Goal: Information Seeking & Learning: Learn about a topic

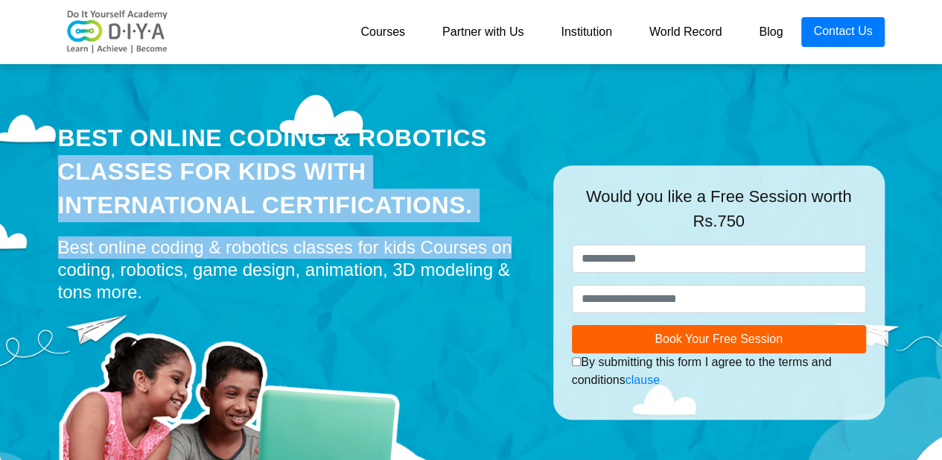
drag, startPoint x: 59, startPoint y: 120, endPoint x: 255, endPoint y: 258, distance: 240.6
click at [255, 258] on div "Best Online Coding & Robotics Classes for kids with International Certification…" at bounding box center [294, 292] width 495 height 469
click at [255, 258] on div "Best online coding & robotics classes for kids Courses on coding, robotics, gam…" at bounding box center [294, 269] width 473 height 67
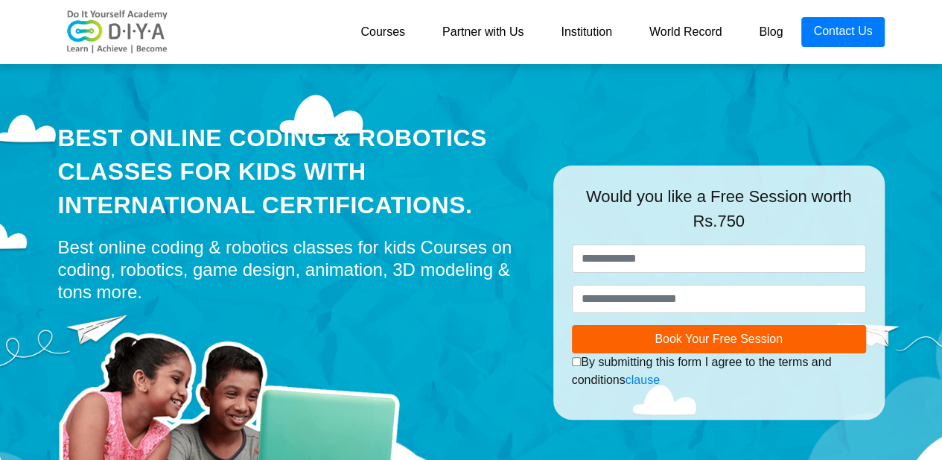
click at [252, 261] on div "Best online coding & robotics classes for kids Courses on coding, robotics, gam…" at bounding box center [294, 269] width 473 height 67
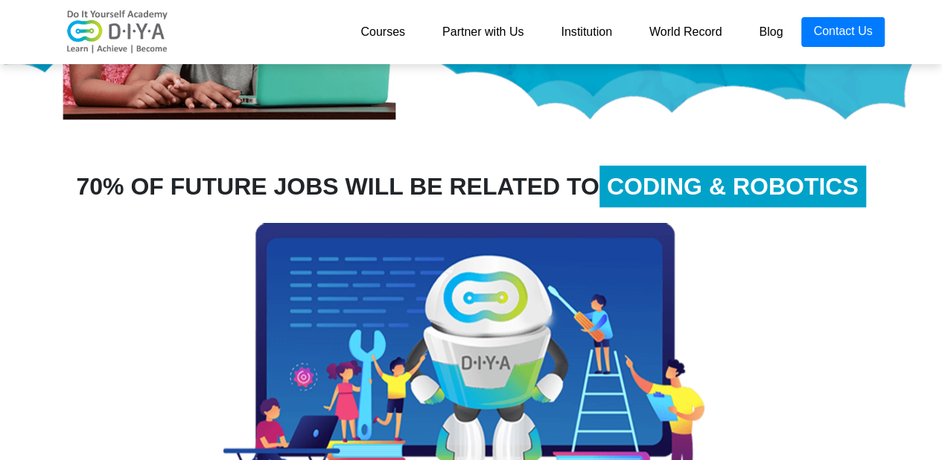
scroll to position [372, 0]
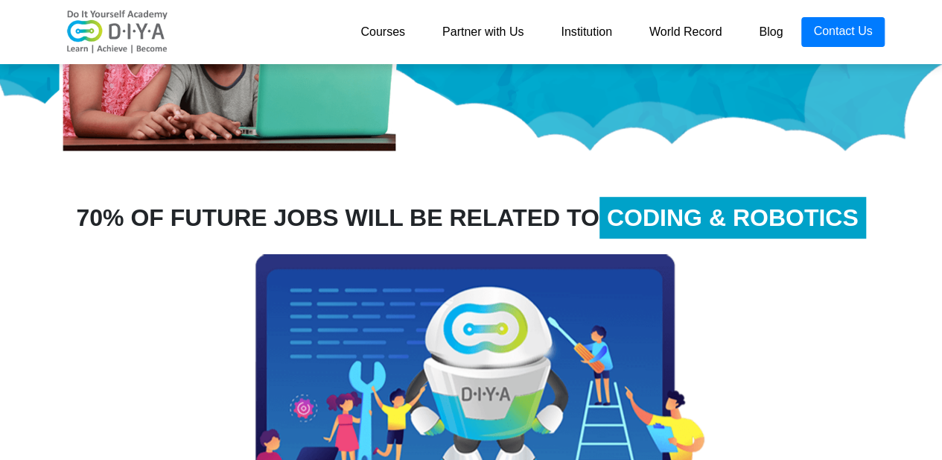
drag, startPoint x: 195, startPoint y: 214, endPoint x: 348, endPoint y: 215, distance: 152.7
click at [348, 215] on div "70% OF FUTURE JOBS WILL BE RELATED TO CODING & ROBOTICS" at bounding box center [471, 218] width 849 height 36
click at [422, 215] on div "70% OF FUTURE JOBS WILL BE RELATED TO CODING & ROBOTICS" at bounding box center [471, 218] width 849 height 36
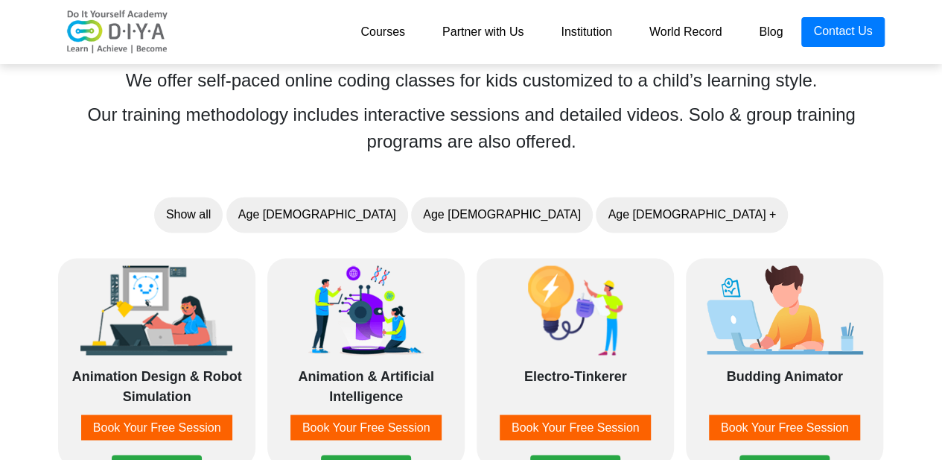
scroll to position [1117, 0]
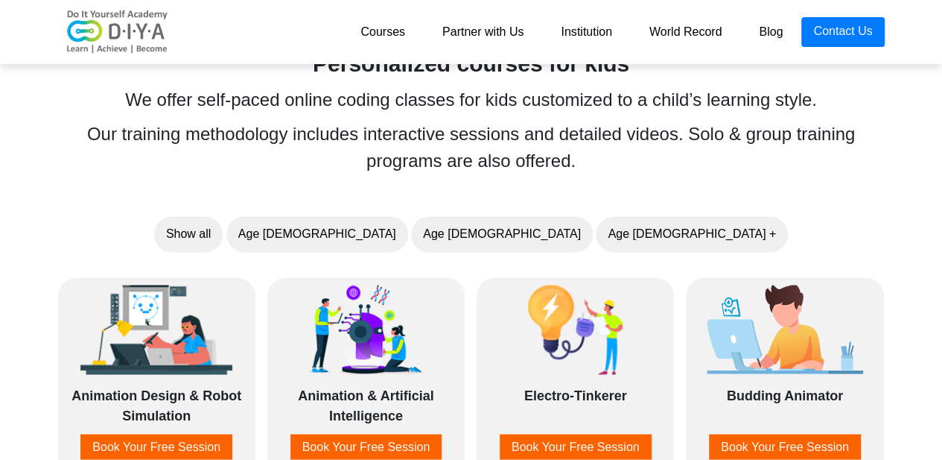
drag, startPoint x: 472, startPoint y: 133, endPoint x: 536, endPoint y: 165, distance: 71.0
click at [536, 165] on div "Our training methodology includes interactive sessions and detailed videos. Sol…" at bounding box center [471, 148] width 839 height 54
drag, startPoint x: 524, startPoint y: 146, endPoint x: 523, endPoint y: 115, distance: 31.3
click at [523, 115] on div "Personalized courses for kids We offer self-paced online coding classes for kid…" at bounding box center [471, 114] width 851 height 147
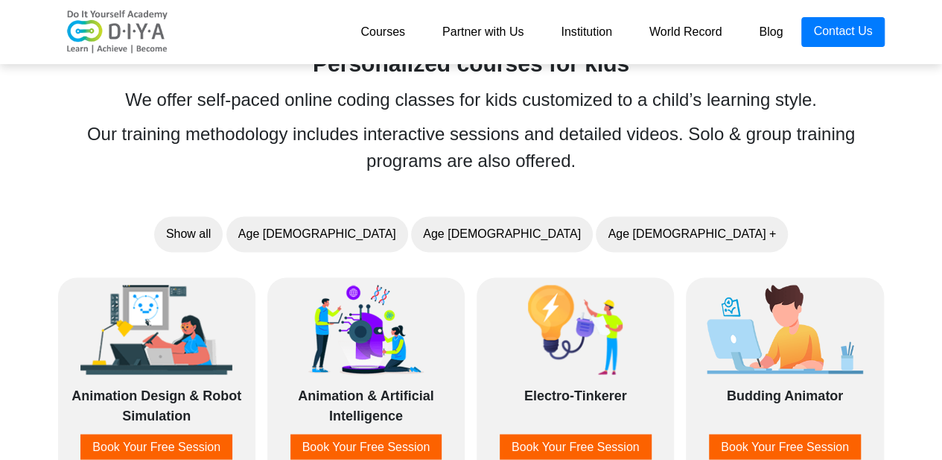
click at [523, 115] on div "Personalized courses for kids We offer self-paced online coding classes for kid…" at bounding box center [471, 114] width 851 height 147
drag, startPoint x: 153, startPoint y: 124, endPoint x: 512, endPoint y: 169, distance: 361.8
click at [502, 169] on div "Our training methodology includes interactive sessions and detailed videos. Sol…" at bounding box center [471, 148] width 839 height 54
click at [513, 169] on div "Our training methodology includes interactive sessions and detailed videos. Sol…" at bounding box center [471, 148] width 839 height 54
click at [369, 153] on div "Our training methodology includes interactive sessions and detailed videos. Sol…" at bounding box center [471, 148] width 839 height 54
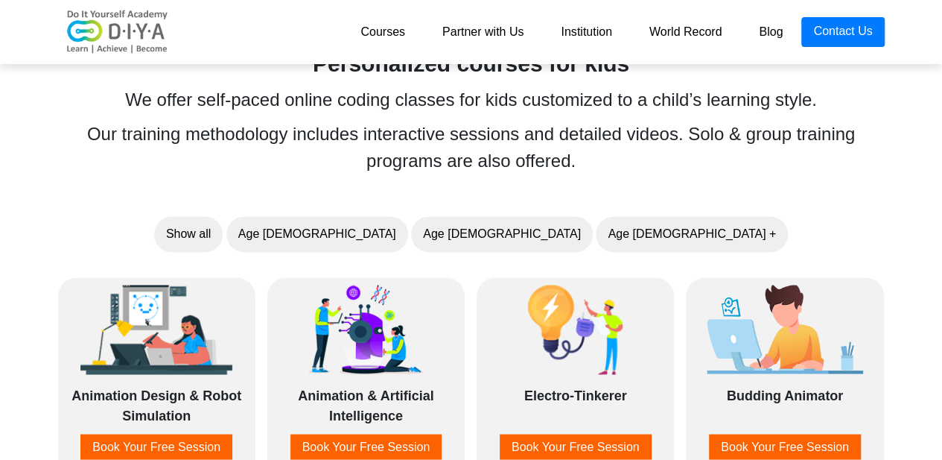
drag, startPoint x: 349, startPoint y: 117, endPoint x: 539, endPoint y: 162, distance: 196.0
click at [539, 162] on div "Personalized courses for kids We offer self-paced online coding classes for kid…" at bounding box center [471, 114] width 851 height 147
click at [539, 162] on div "Our training methodology includes interactive sessions and detailed videos. Sol…" at bounding box center [471, 148] width 839 height 54
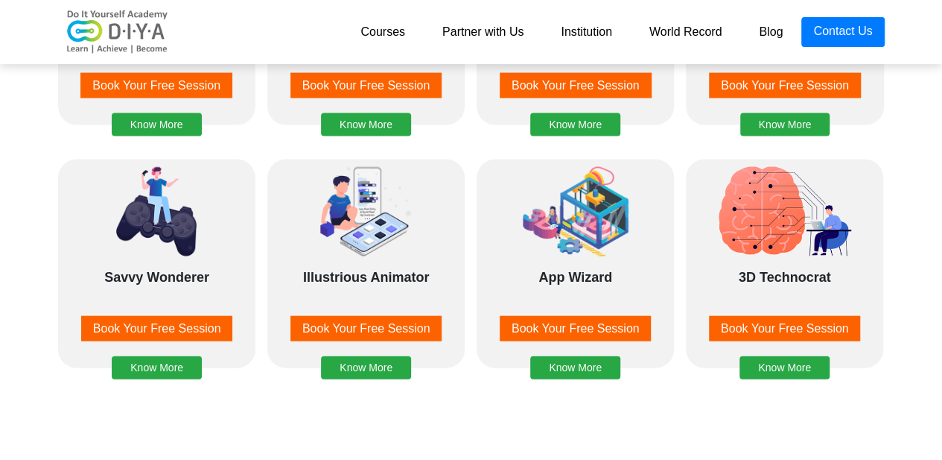
scroll to position [1490, 0]
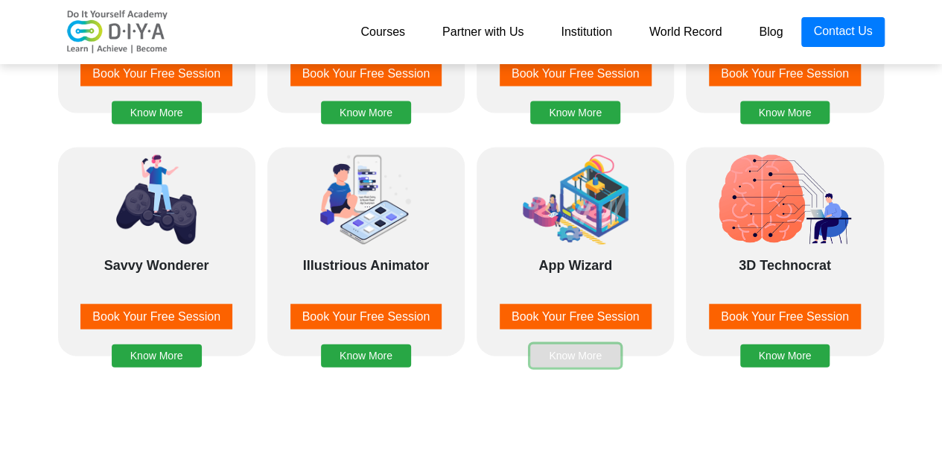
click at [539, 361] on button "Know More" at bounding box center [575, 355] width 90 height 23
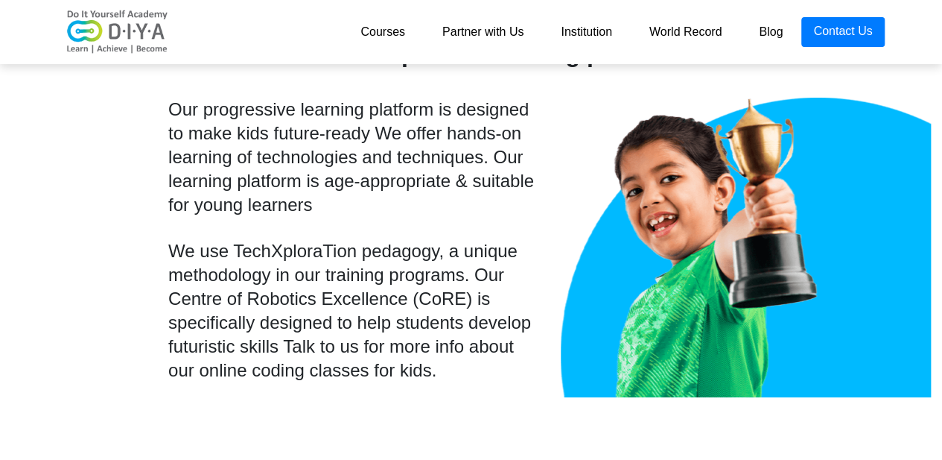
scroll to position [2665, 0]
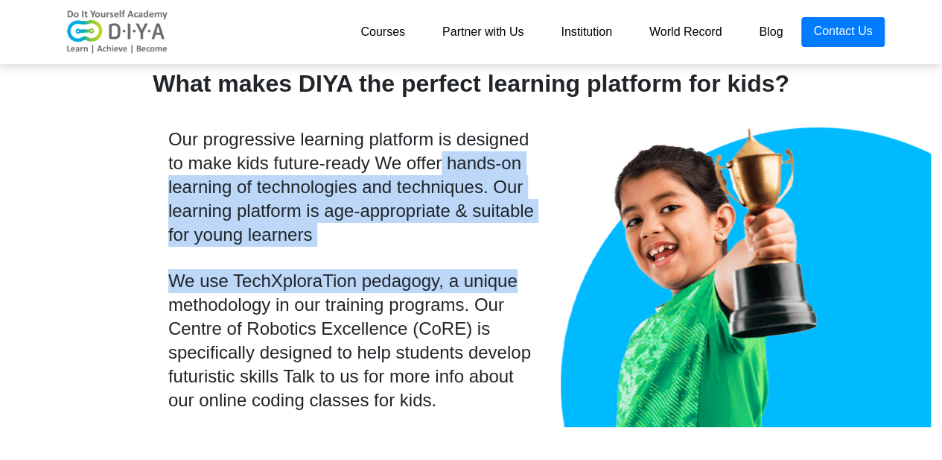
drag, startPoint x: 215, startPoint y: 159, endPoint x: 260, endPoint y: 275, distance: 124.8
click at [260, 275] on div "Our progressive learning platform is designed to make kids future-ready We offe…" at bounding box center [353, 286] width 393 height 318
click at [260, 275] on div "We use TechXploraTion pedagogy, a unique methodology in our training programs. …" at bounding box center [353, 340] width 370 height 143
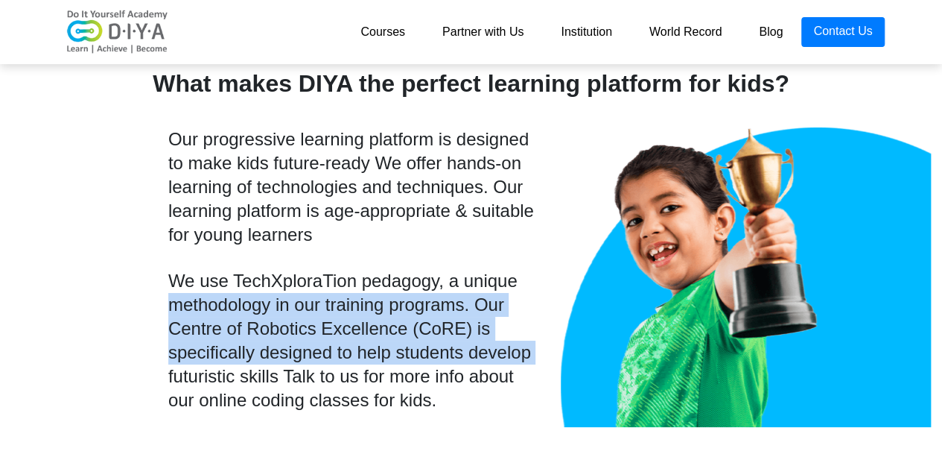
drag, startPoint x: 268, startPoint y: 299, endPoint x: 293, endPoint y: 352, distance: 59.0
click at [293, 352] on div "We use TechXploraTion pedagogy, a unique methodology in our training programs. …" at bounding box center [353, 340] width 370 height 143
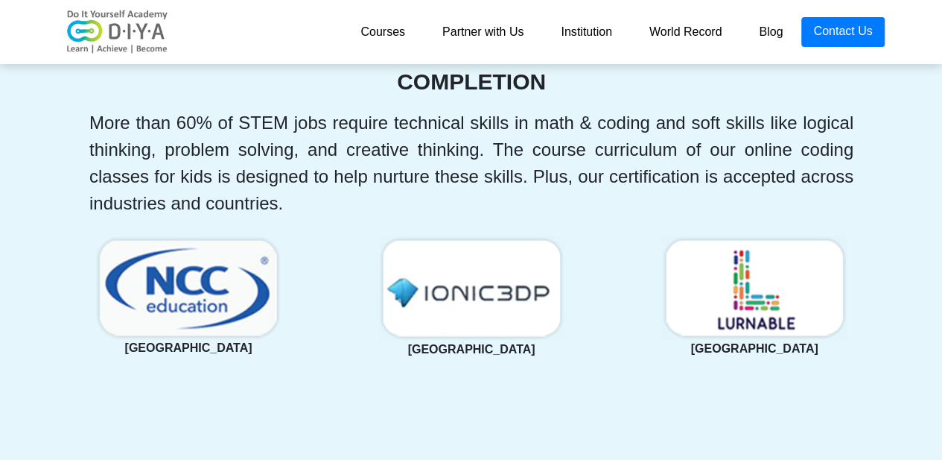
scroll to position [3161, 0]
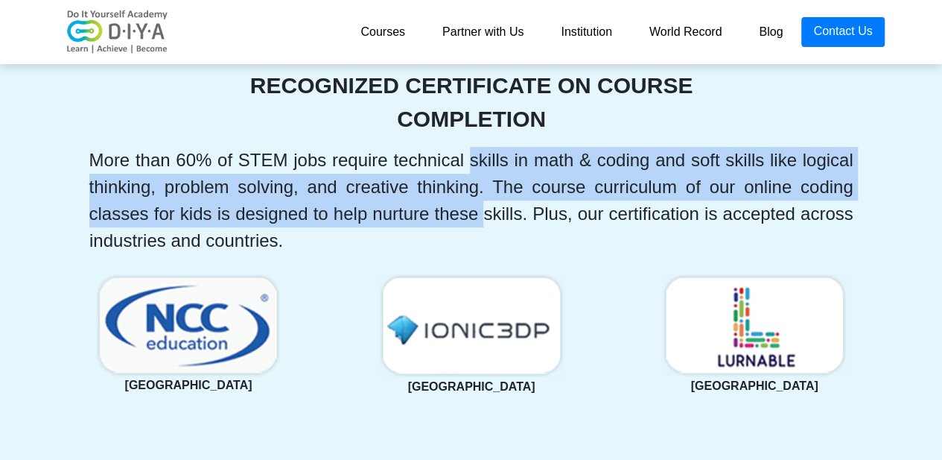
drag, startPoint x: 276, startPoint y: 156, endPoint x: 292, endPoint y: 212, distance: 58.9
click at [292, 212] on div "More than 60% of STEM jobs require technical skills in math & coding and soft s…" at bounding box center [471, 200] width 764 height 107
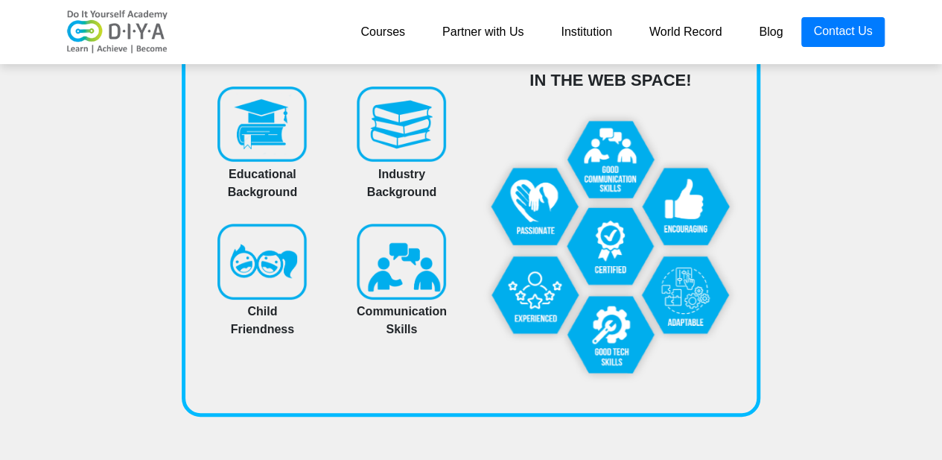
scroll to position [5520, 0]
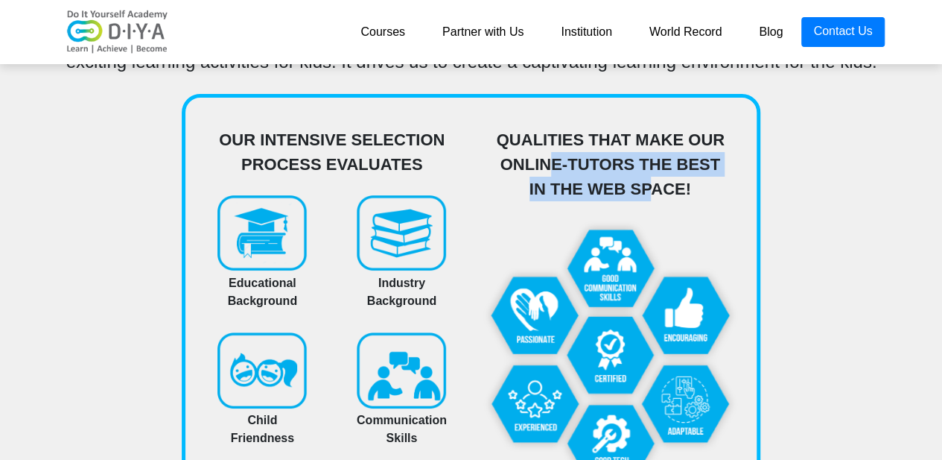
click at [585, 169] on div "Qualities that make our online-tutors the best in the web space!" at bounding box center [611, 164] width 256 height 74
click at [586, 169] on div "Qualities that make our online-tutors the best in the web space!" at bounding box center [611, 164] width 256 height 74
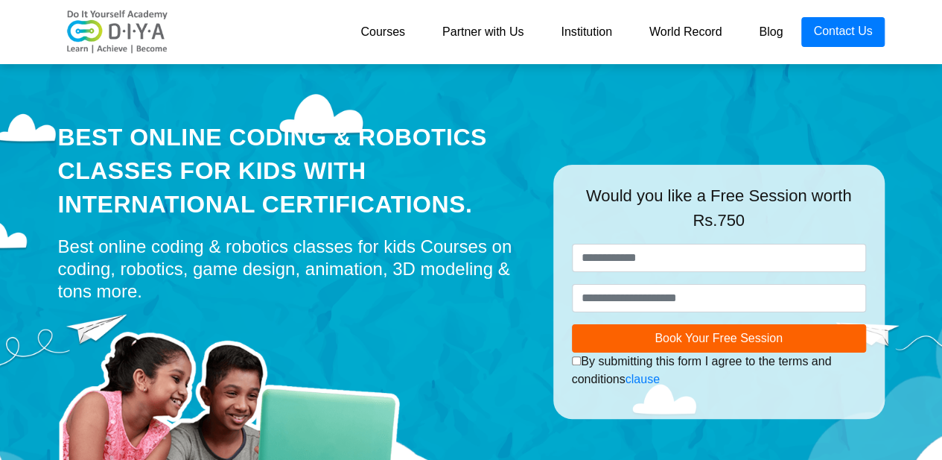
scroll to position [0, 0]
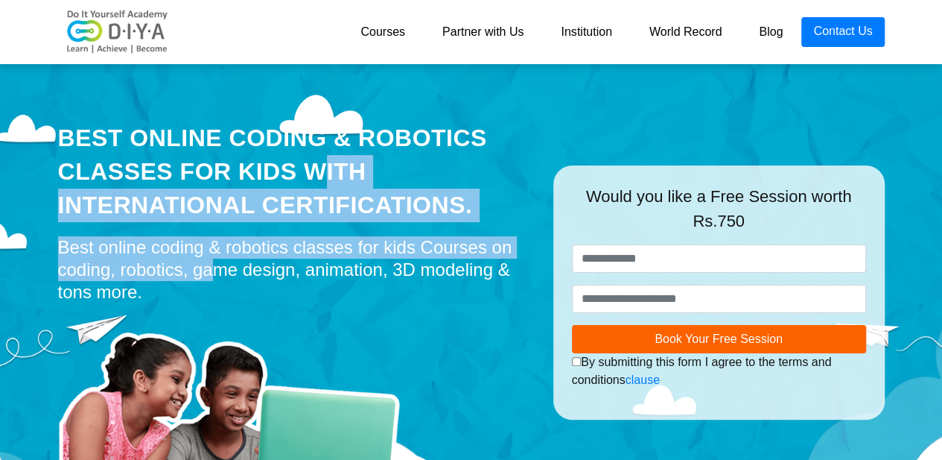
drag, startPoint x: 341, startPoint y: 147, endPoint x: 410, endPoint y: 237, distance: 113.2
click at [410, 237] on div "Best Online Coding & Robotics Classes for kids with International Certification…" at bounding box center [294, 292] width 495 height 469
click at [410, 237] on div "Best online coding & robotics classes for kids Courses on coding, robotics, gam…" at bounding box center [294, 269] width 473 height 67
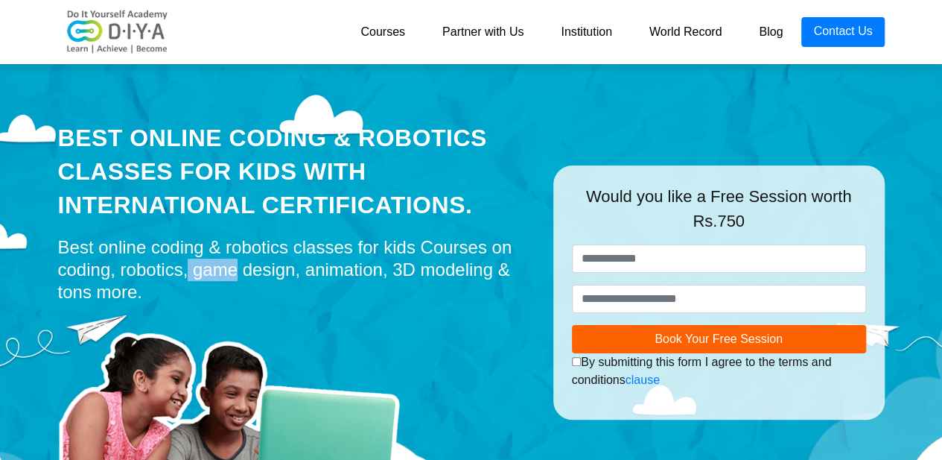
click at [410, 237] on div "Best online coding & robotics classes for kids Courses on coding, robotics, gam…" at bounding box center [294, 269] width 473 height 67
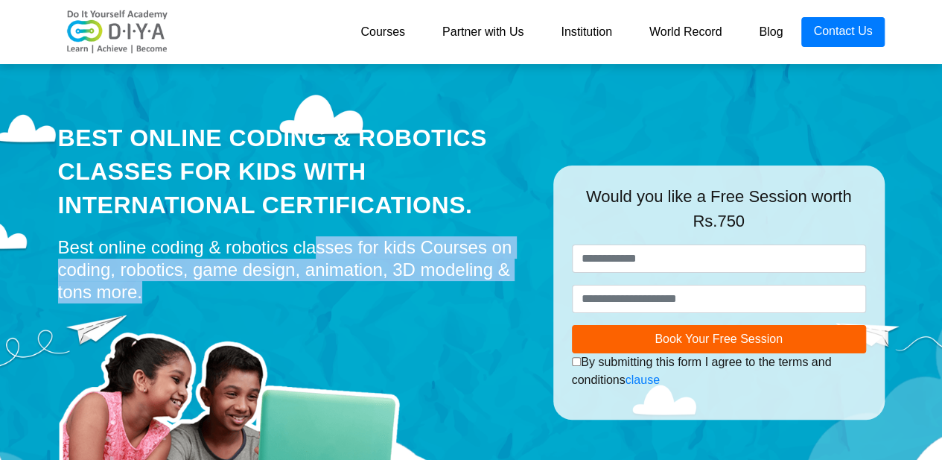
click at [410, 237] on div "Best online coding & robotics classes for kids Courses on coding, robotics, gam…" at bounding box center [294, 269] width 473 height 67
click at [450, 302] on div "Best online coding & robotics classes for kids Courses on coding, robotics, gam…" at bounding box center [294, 269] width 473 height 67
